Goal: Task Accomplishment & Management: Manage account settings

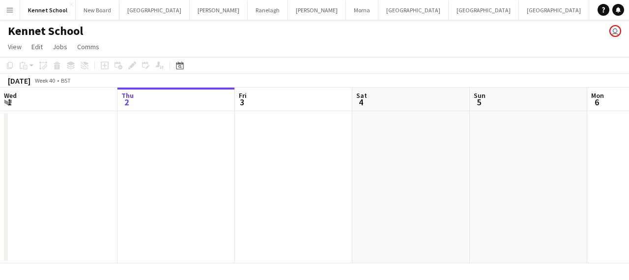
click at [6, 8] on app-icon "Menu" at bounding box center [10, 10] width 8 height 8
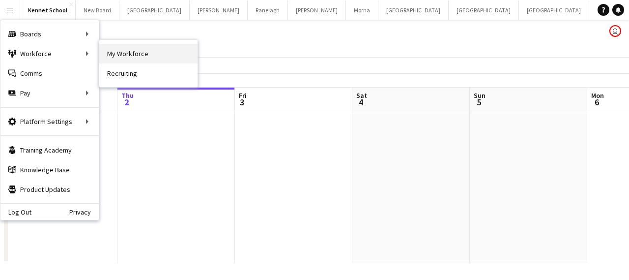
click at [118, 53] on link "My Workforce" at bounding box center [148, 54] width 98 height 20
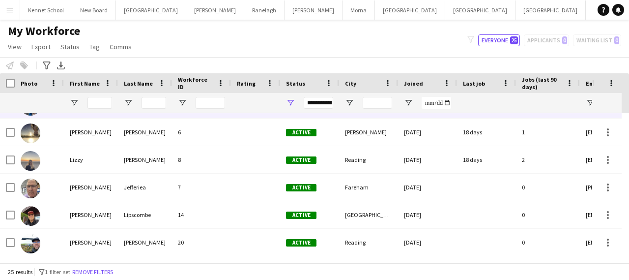
scroll to position [536, 0]
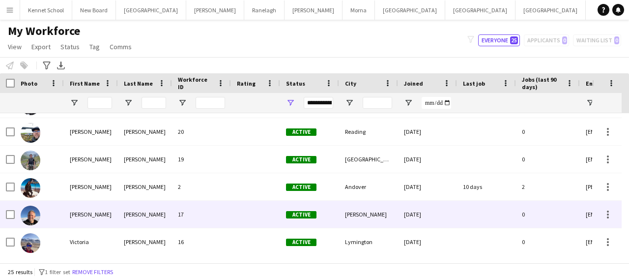
click at [341, 207] on div "[PERSON_NAME]" at bounding box center [368, 214] width 59 height 27
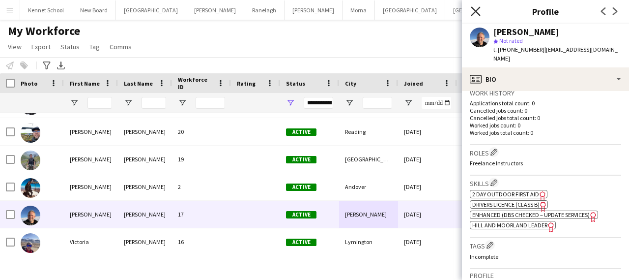
click at [476, 15] on icon "Close pop-in" at bounding box center [475, 10] width 9 height 9
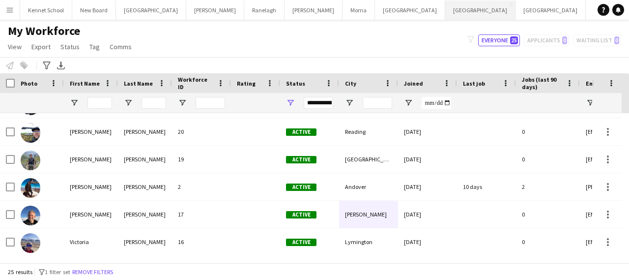
click at [445, 6] on button "[GEOGRAPHIC_DATA] Close" at bounding box center [480, 9] width 70 height 19
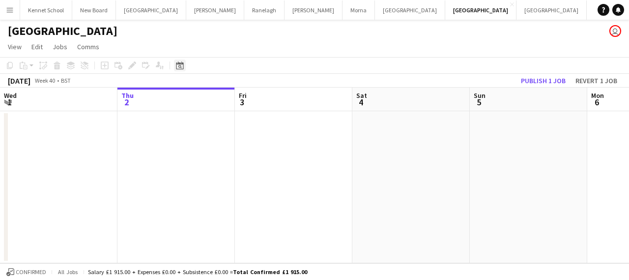
click at [178, 61] on icon "Date picker" at bounding box center [180, 65] width 8 height 8
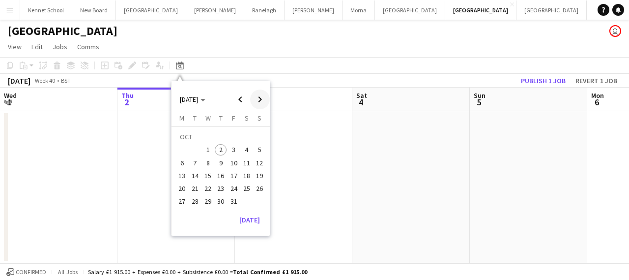
click at [258, 101] on span "Next month" at bounding box center [260, 99] width 20 height 20
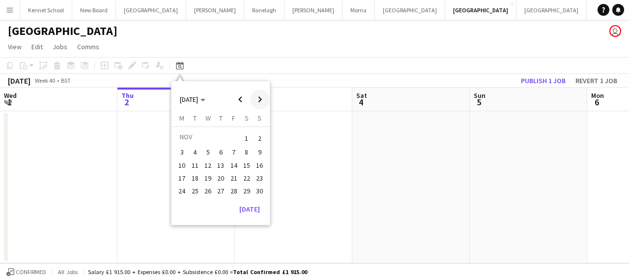
click at [258, 101] on span "Next month" at bounding box center [260, 99] width 20 height 20
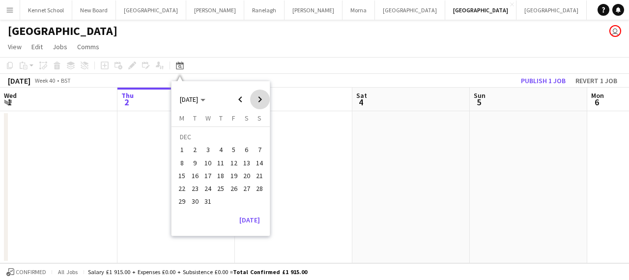
click at [258, 101] on span "Next month" at bounding box center [260, 99] width 20 height 20
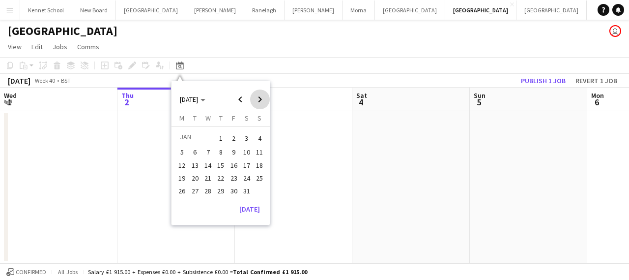
click at [258, 101] on span "Next month" at bounding box center [260, 99] width 20 height 20
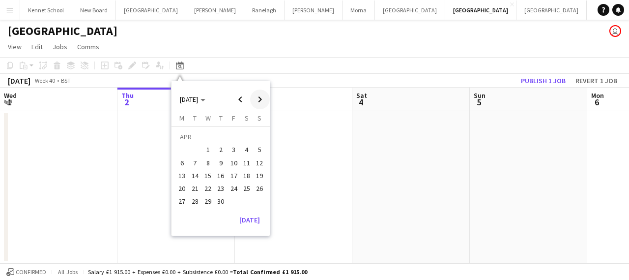
click at [258, 101] on span "Next month" at bounding box center [260, 99] width 20 height 20
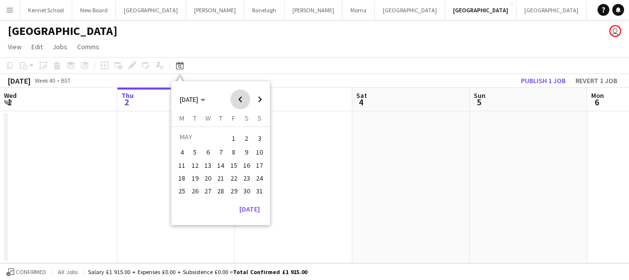
click at [243, 99] on span "Previous month" at bounding box center [240, 99] width 20 height 20
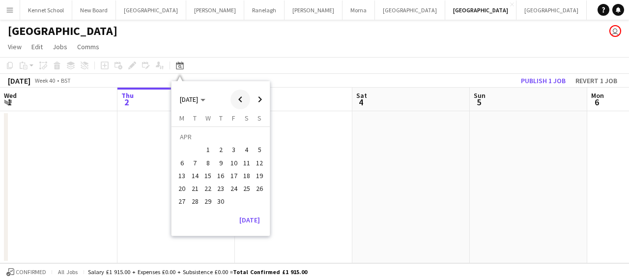
click at [243, 99] on span "Previous month" at bounding box center [240, 99] width 20 height 20
click at [244, 178] on span "21" at bounding box center [247, 178] width 12 height 12
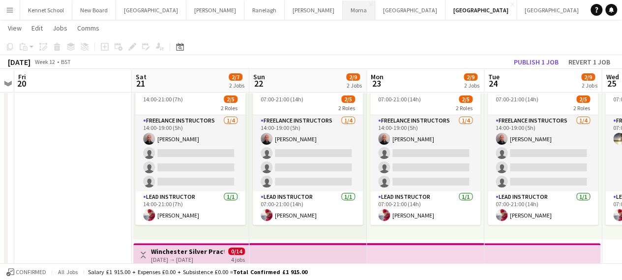
click at [343, 13] on button "Morna Close" at bounding box center [359, 9] width 32 height 19
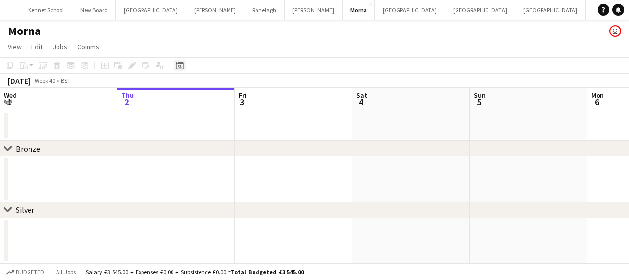
click at [181, 66] on icon "Date picker" at bounding box center [180, 65] width 8 height 8
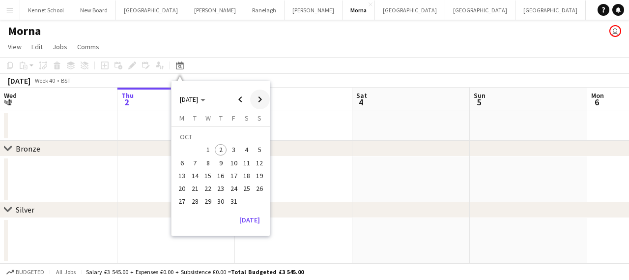
click at [262, 99] on span "Next month" at bounding box center [260, 99] width 20 height 20
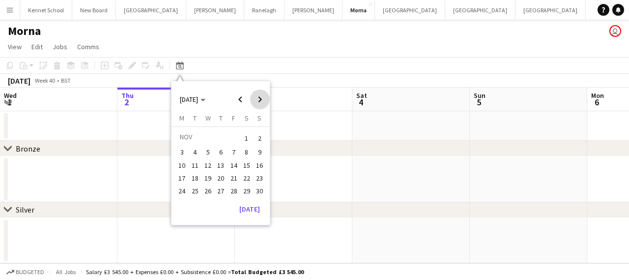
click at [262, 99] on span "Next month" at bounding box center [260, 99] width 20 height 20
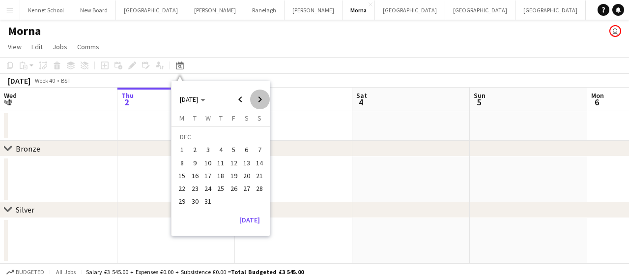
click at [262, 99] on span "Next month" at bounding box center [260, 99] width 20 height 20
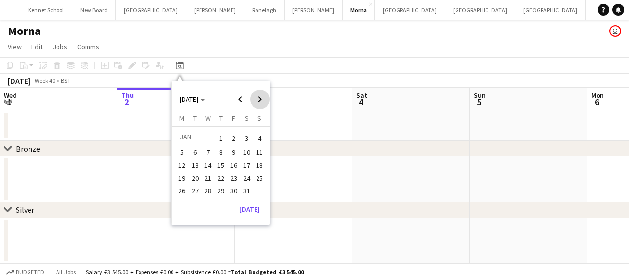
click at [262, 99] on span "Next month" at bounding box center [260, 99] width 20 height 20
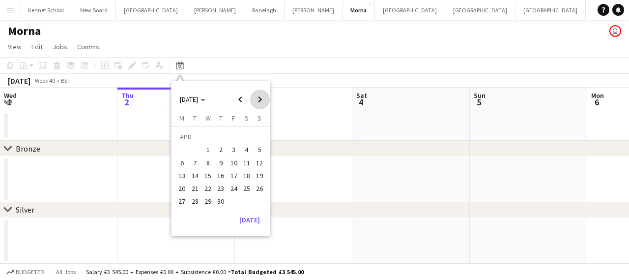
click at [262, 99] on span "Next month" at bounding box center [260, 99] width 20 height 20
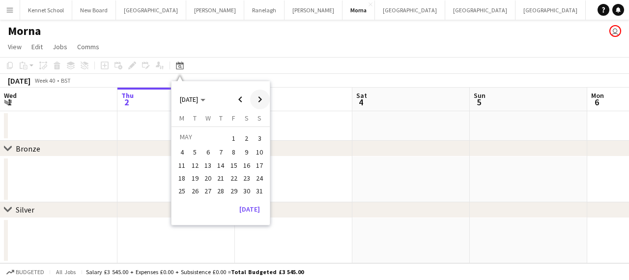
click at [260, 99] on span "Next month" at bounding box center [260, 99] width 20 height 20
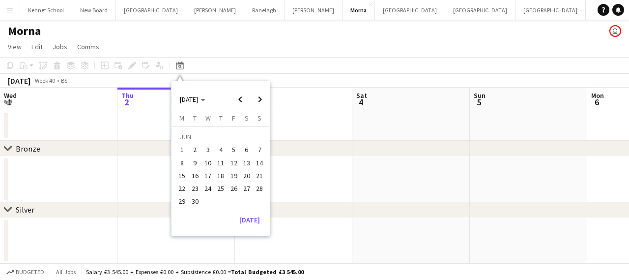
click at [244, 175] on span "20" at bounding box center [247, 176] width 12 height 12
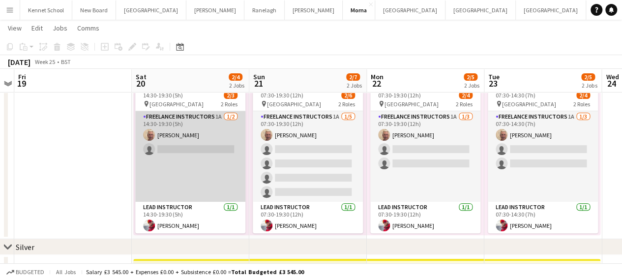
click at [200, 115] on app-card-role "Freelance Instructors 1A [DATE] 14:30-19:30 (5h) [PERSON_NAME] single-neutral-a…" at bounding box center [190, 156] width 110 height 90
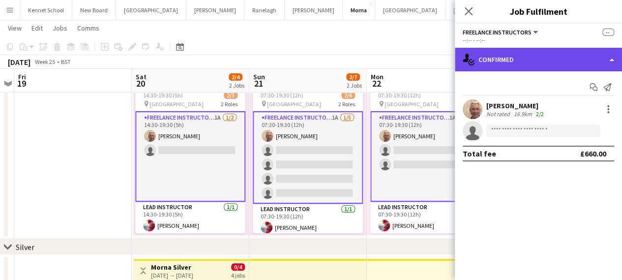
click at [519, 58] on div "single-neutral-actions-check-2 Confirmed" at bounding box center [538, 60] width 167 height 24
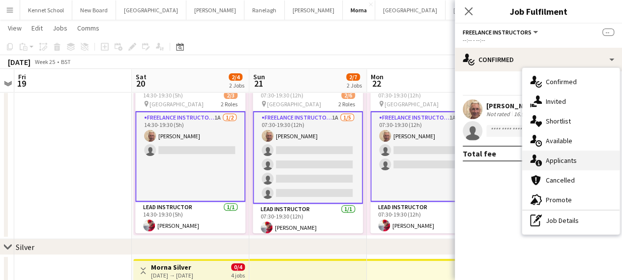
click at [552, 159] on span "Applicants" at bounding box center [561, 160] width 31 height 9
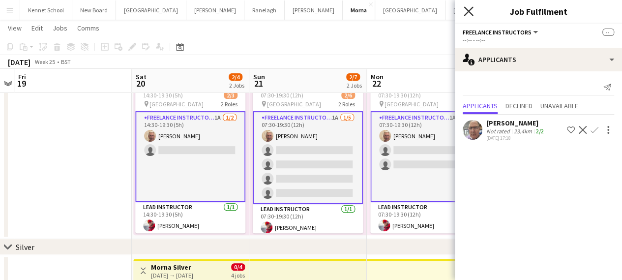
click at [468, 10] on icon at bounding box center [467, 10] width 9 height 9
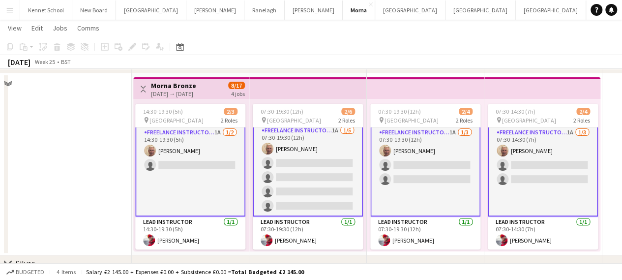
scroll to position [98, 0]
